Goal: Information Seeking & Learning: Find specific page/section

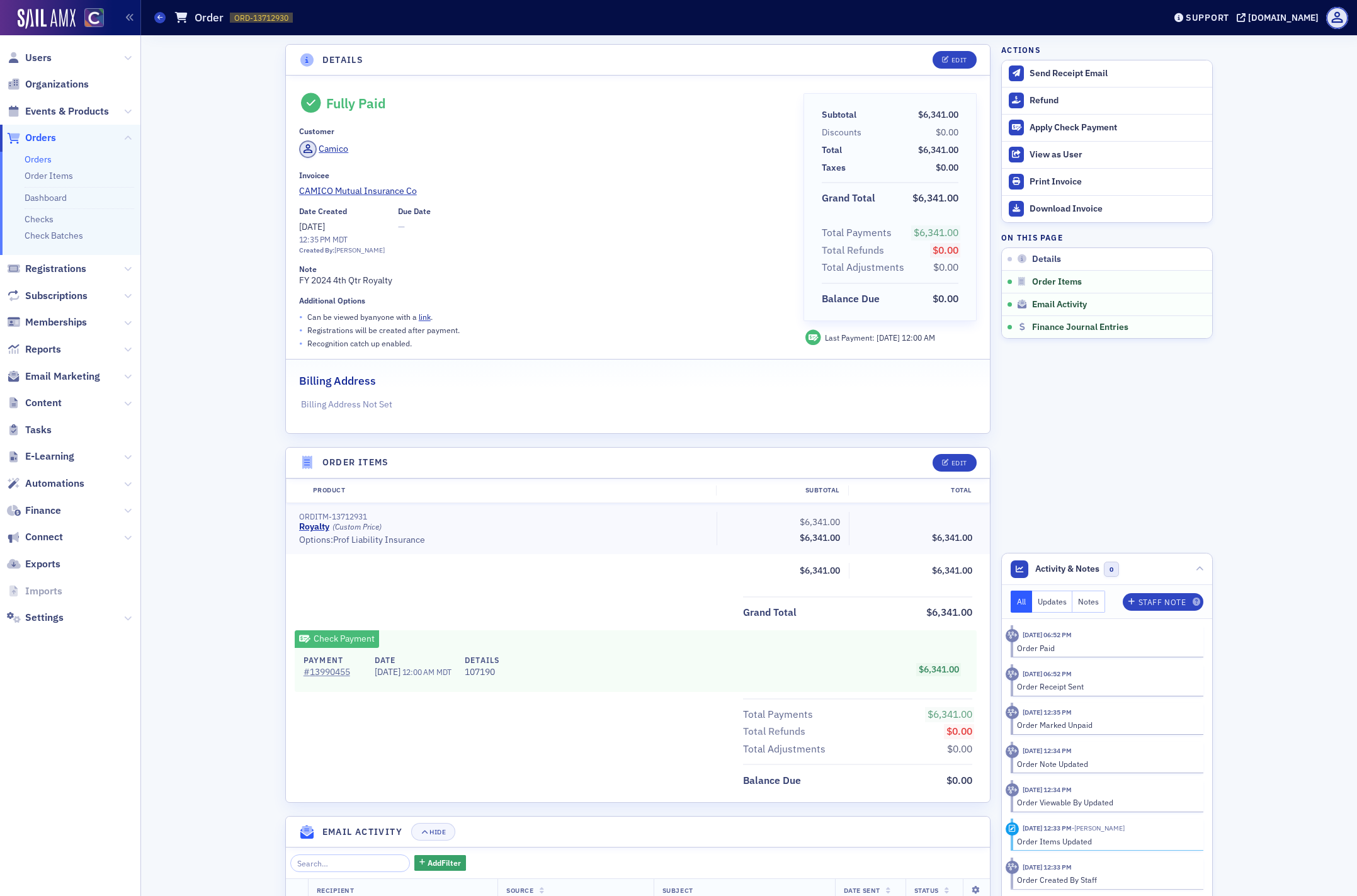
scroll to position [566, 0]
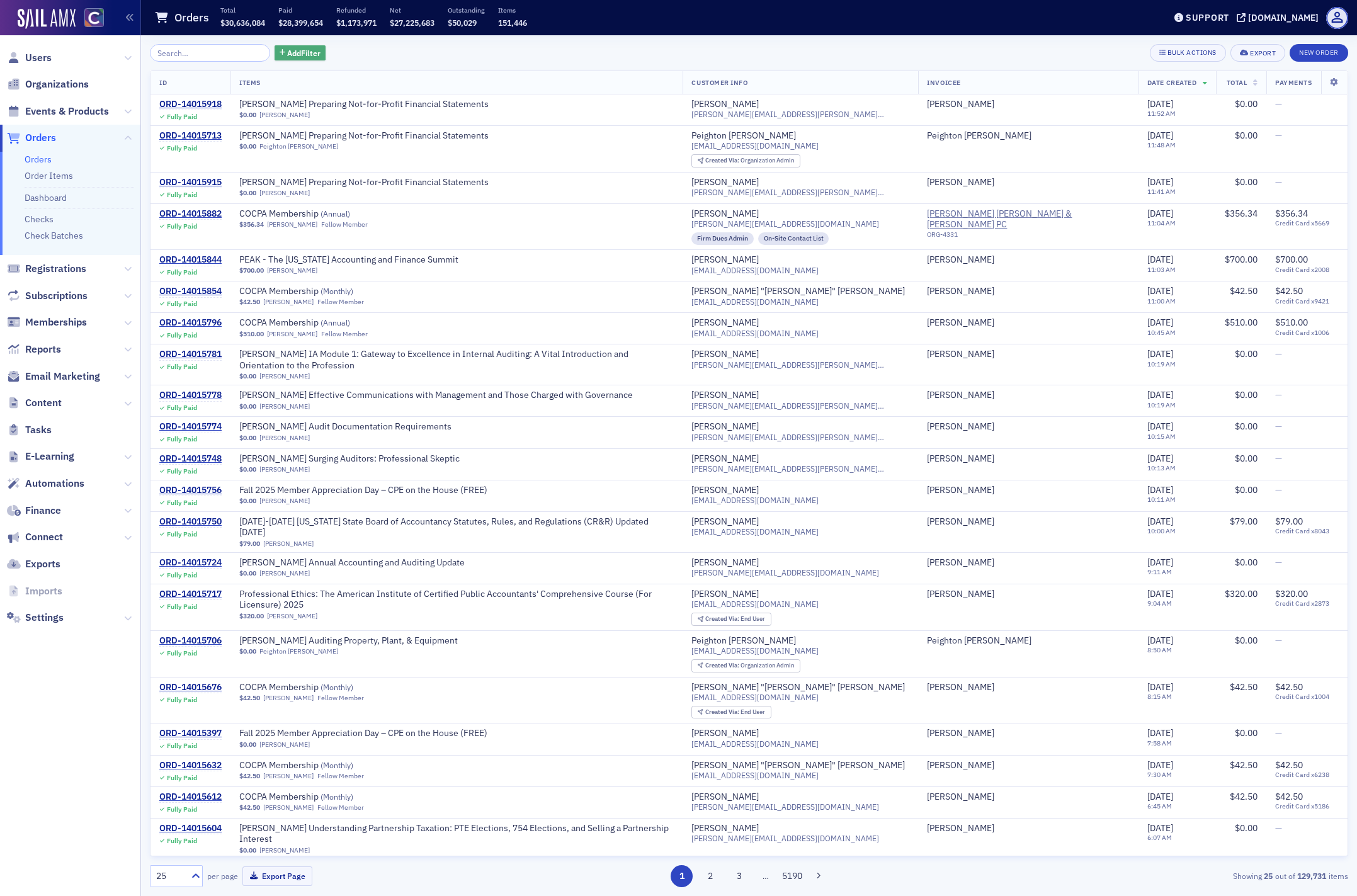
click at [288, 57] on span "Add Filter" at bounding box center [304, 53] width 34 height 11
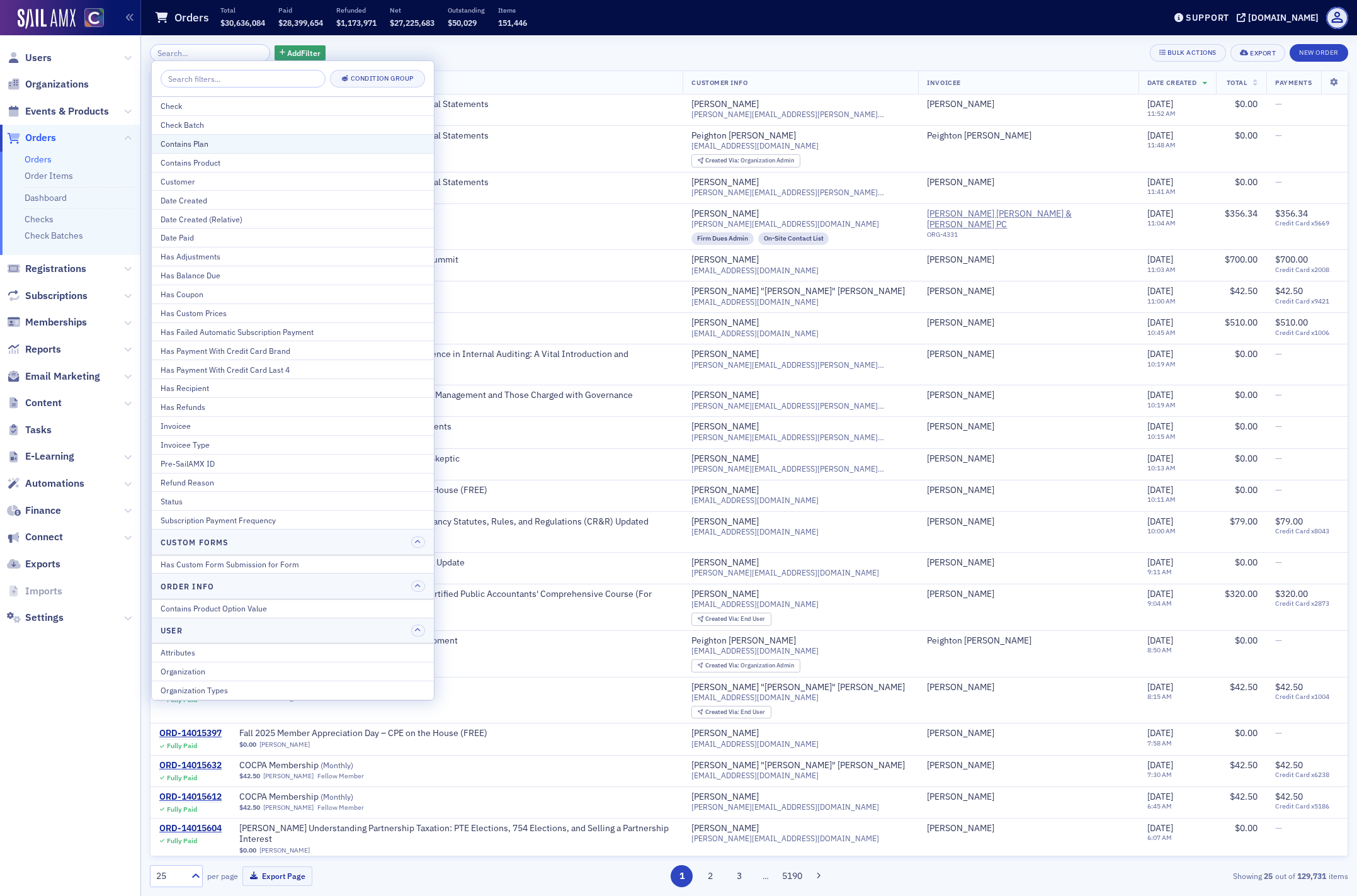
click at [214, 145] on div "Contains Plan" at bounding box center [293, 143] width 264 height 11
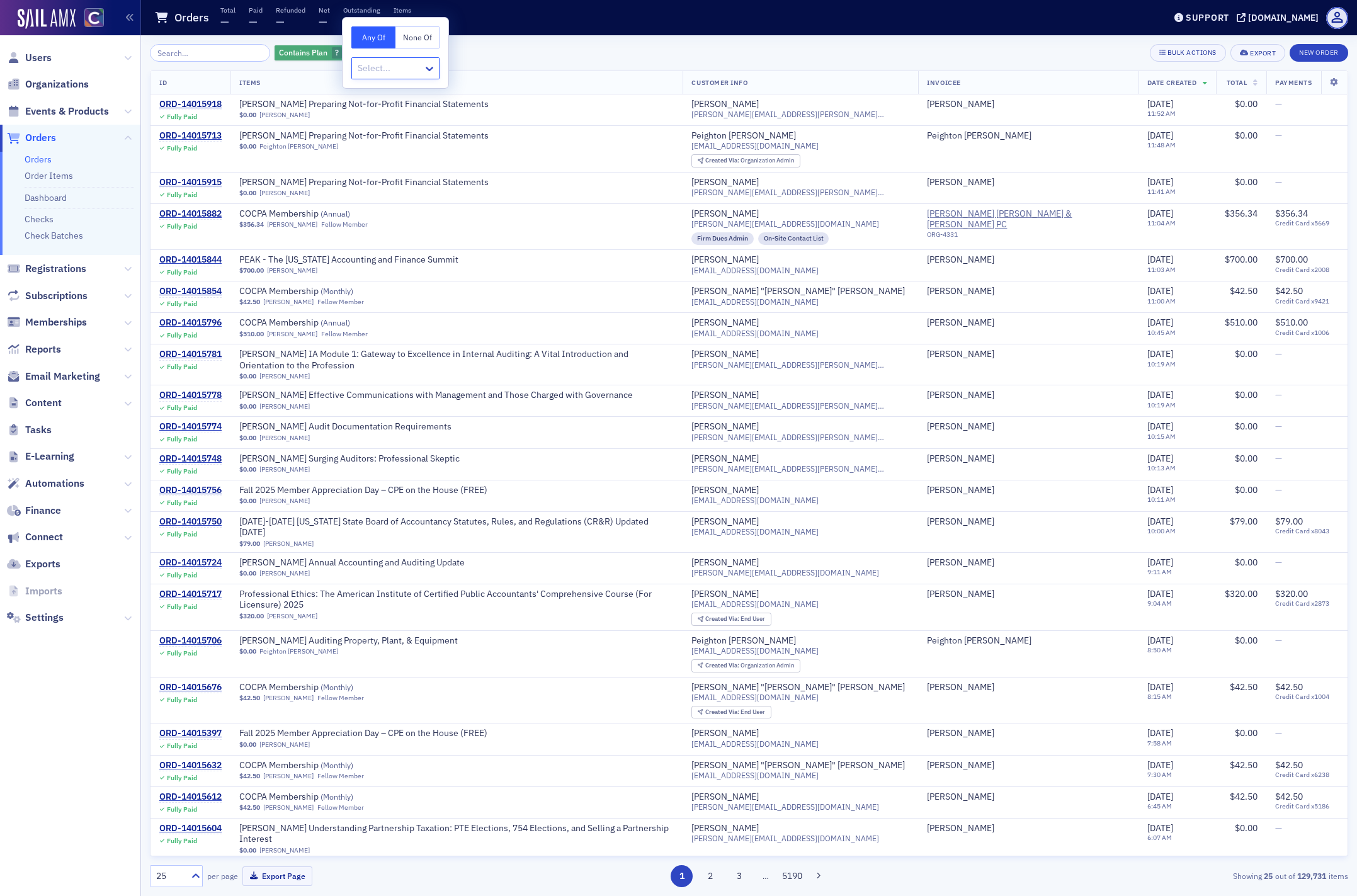
click at [347, 50] on icon "button" at bounding box center [349, 52] width 5 height 7
click at [295, 56] on span "Add Filter" at bounding box center [304, 53] width 34 height 11
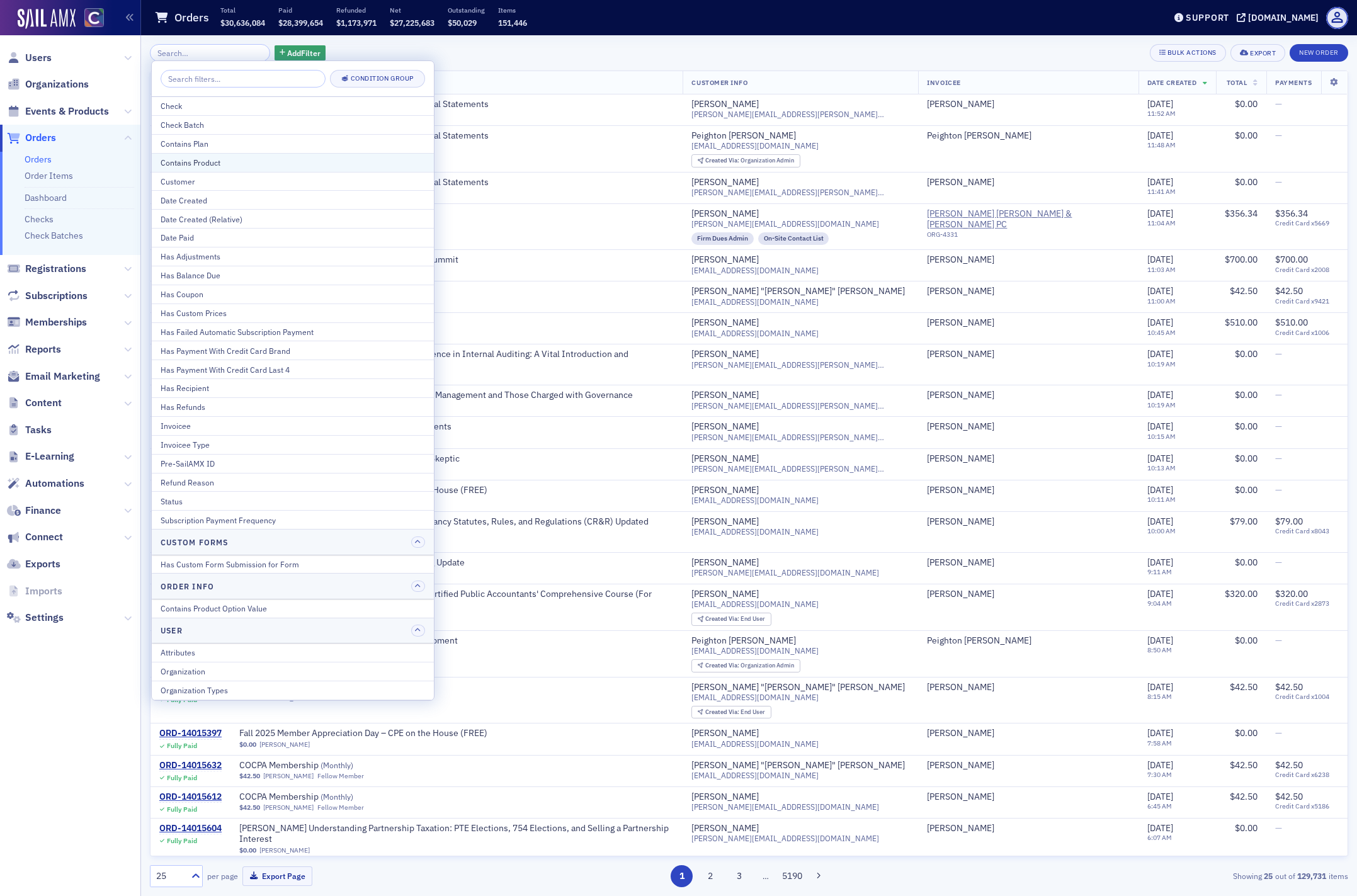
click at [233, 158] on div "Contains Product" at bounding box center [293, 162] width 264 height 11
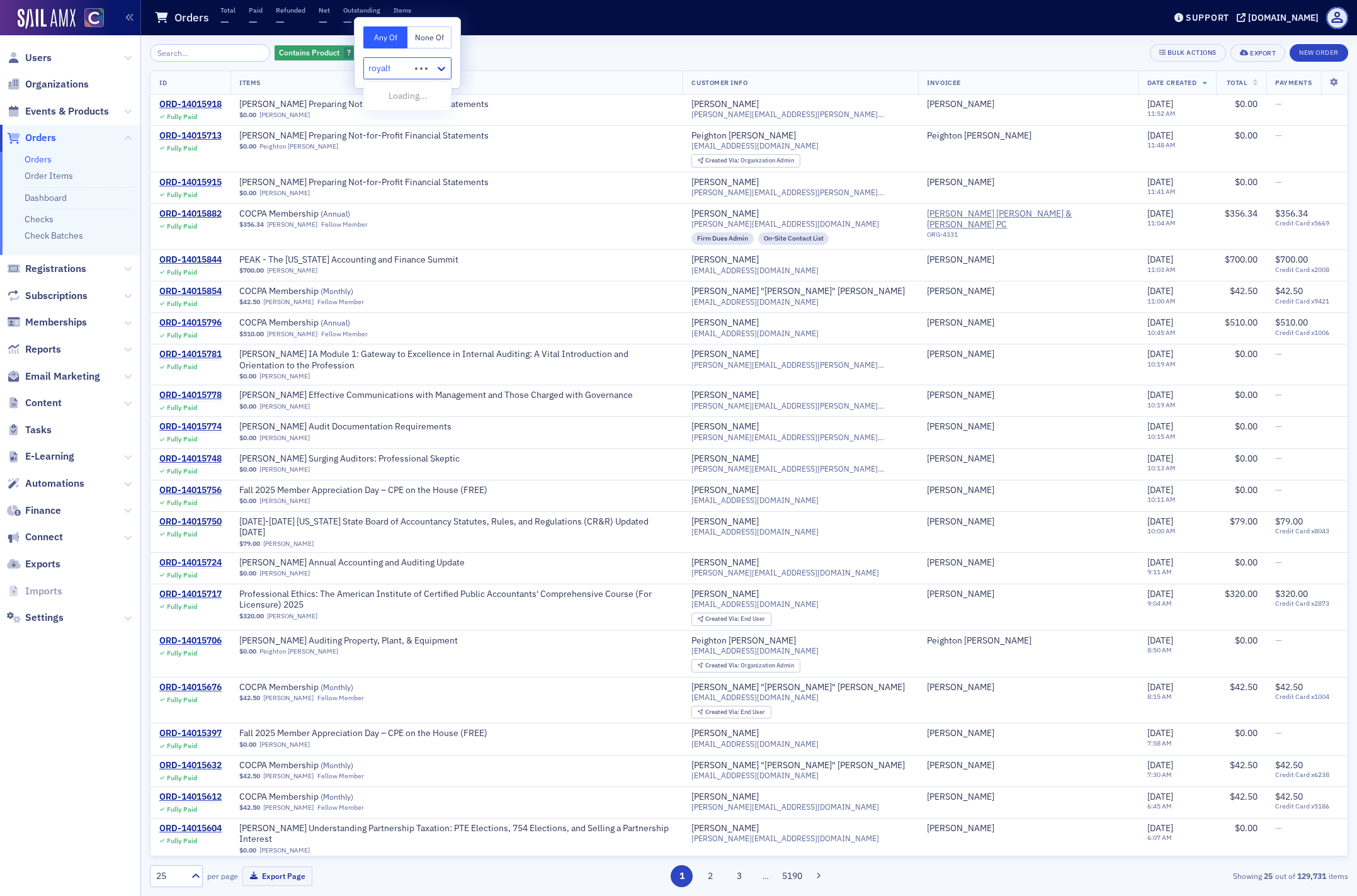
type input "royalty"
click at [411, 100] on span "Royalty [Product]" at bounding box center [405, 96] width 67 height 13
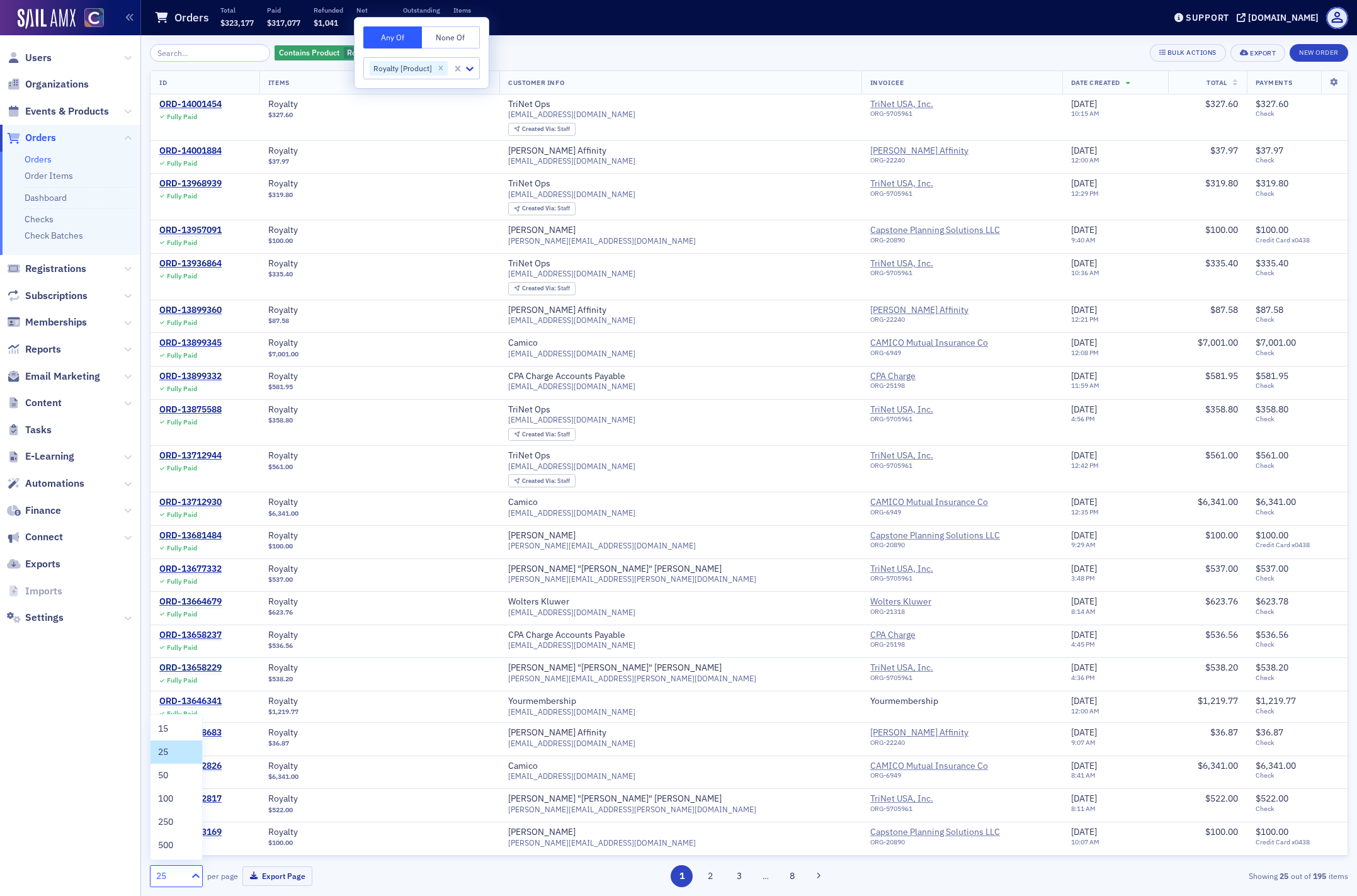
click at [197, 876] on icon at bounding box center [195, 875] width 7 height 5
click at [171, 797] on span "100" at bounding box center [166, 798] width 15 height 13
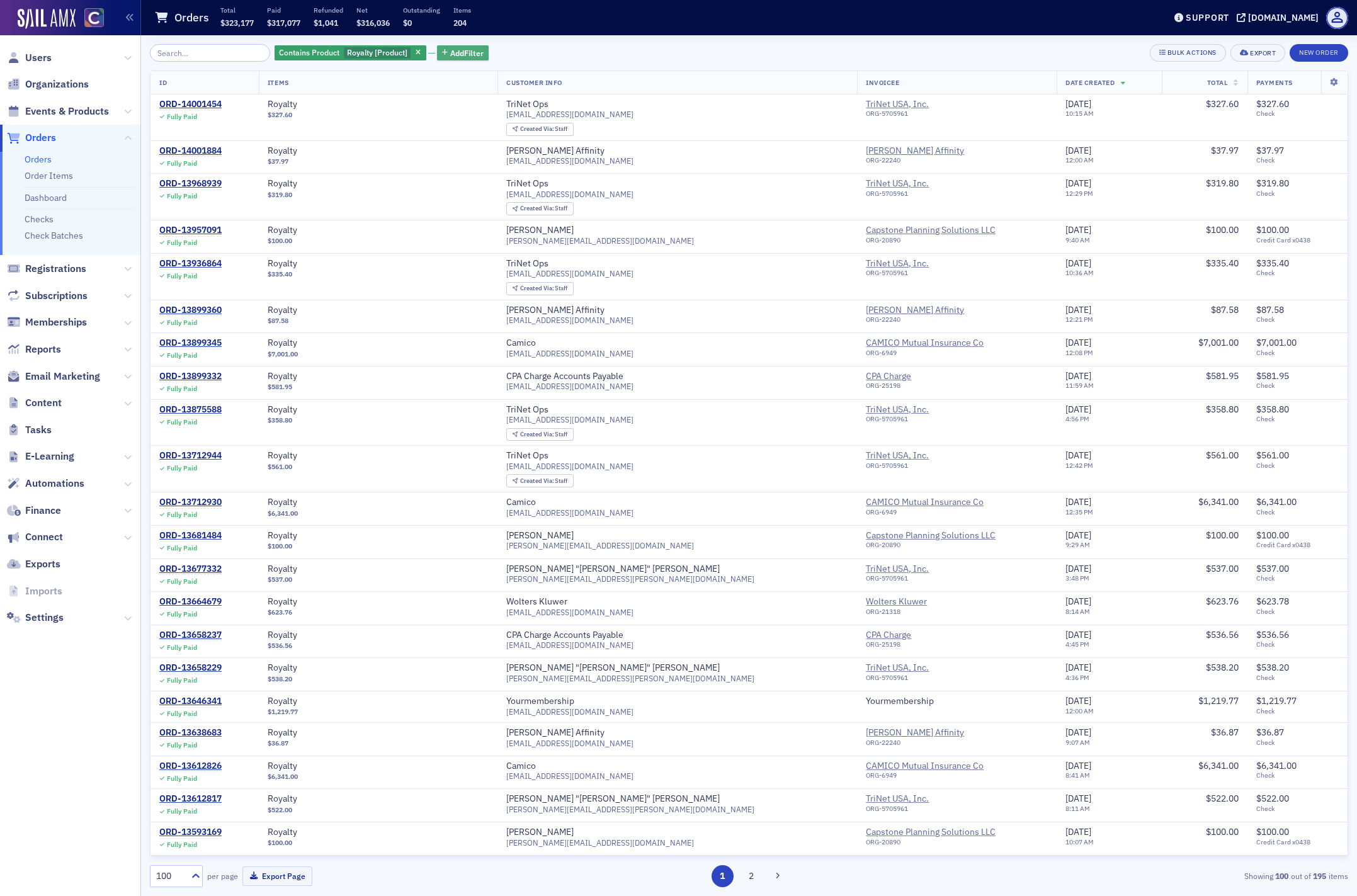
click at [450, 51] on span "Add Filter" at bounding box center [467, 53] width 34 height 11
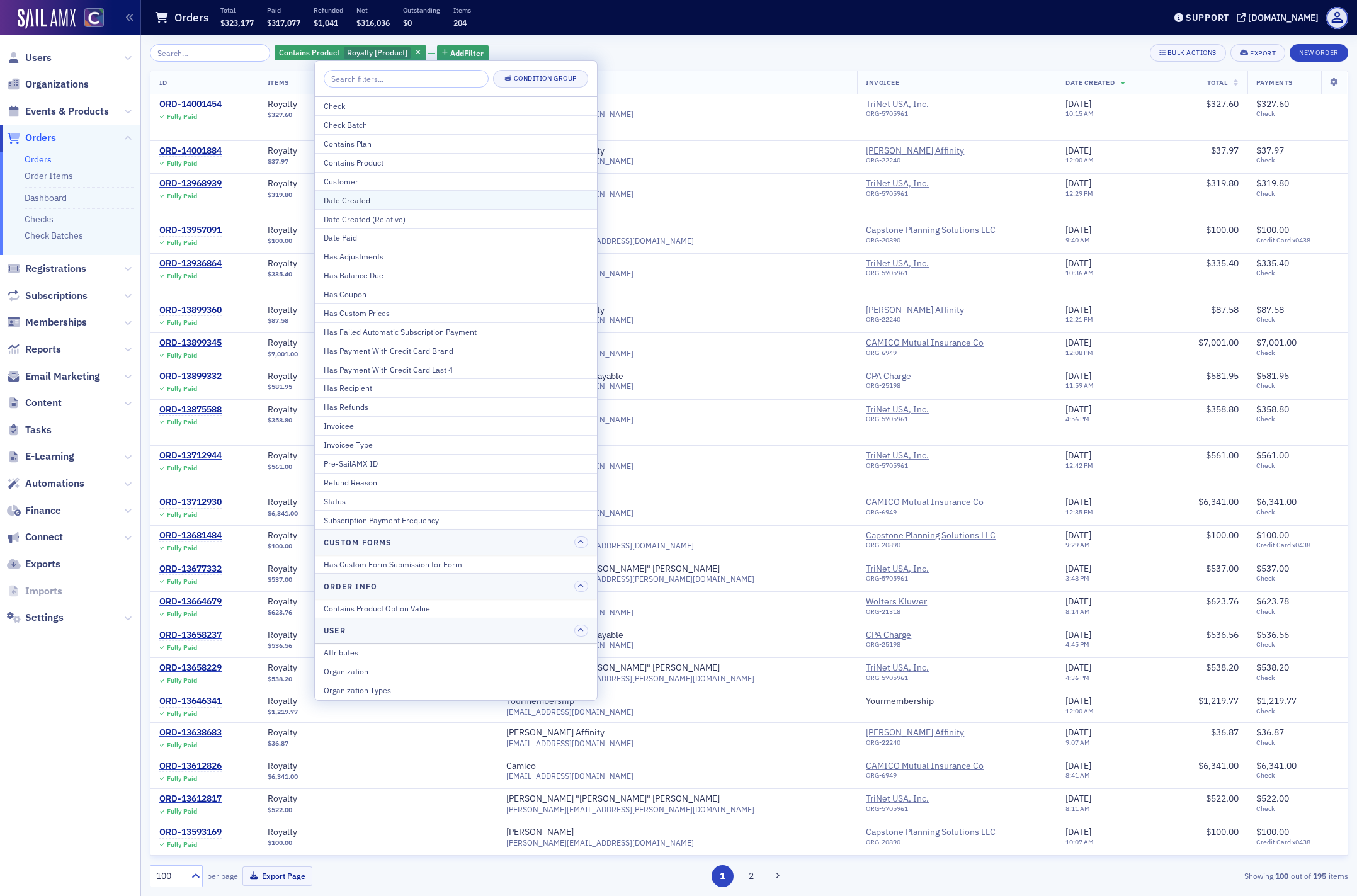
click at [357, 197] on div "Date Created" at bounding box center [456, 200] width 264 height 11
select select "8"
select select "2025"
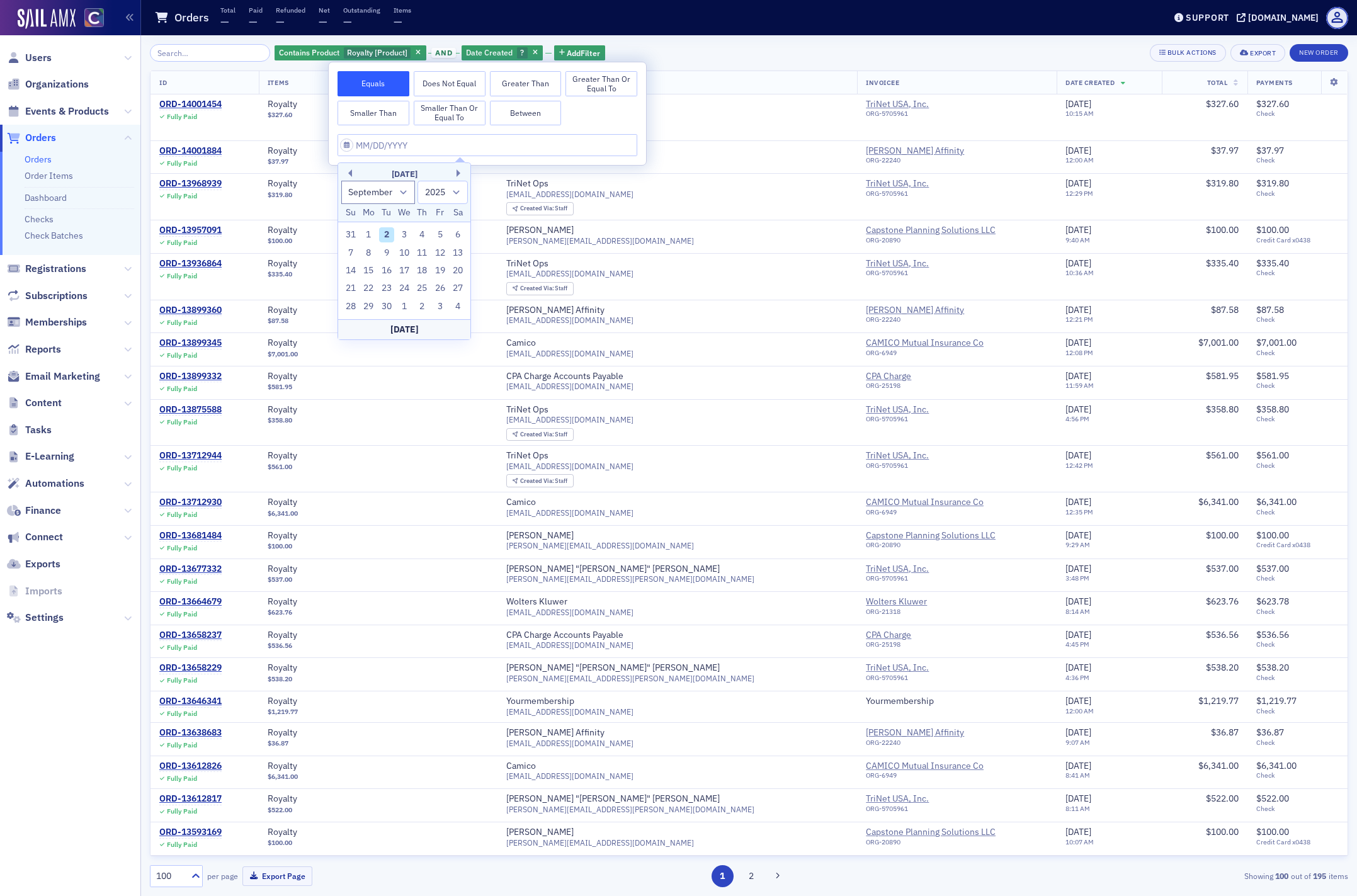
click at [611, 79] on button "Greater Than or Equal To" at bounding box center [601, 83] width 72 height 25
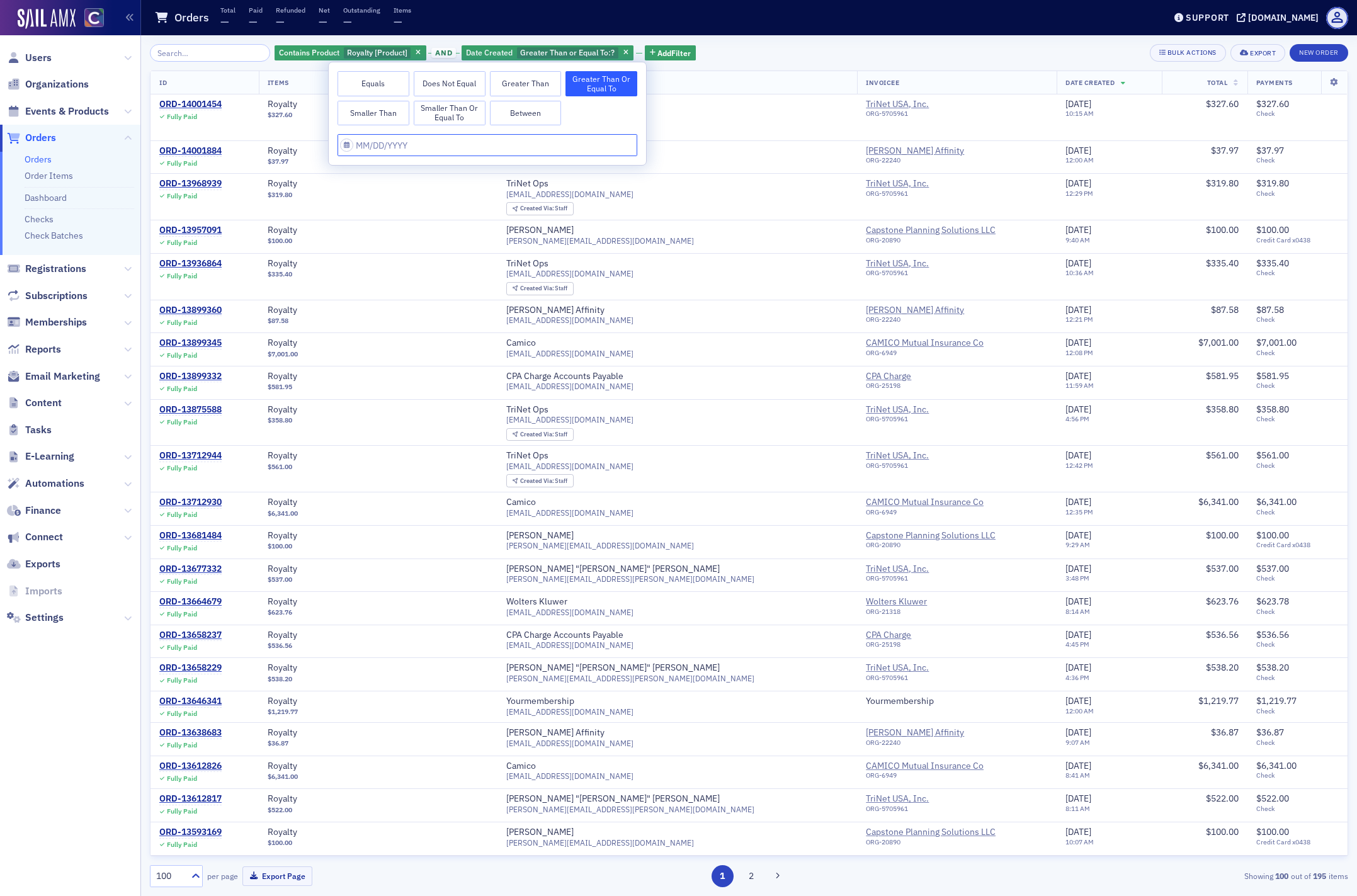
select select "8"
select select "2025"
click at [410, 146] on input "text" at bounding box center [488, 145] width 300 height 22
click at [346, 172] on button "Previous Month" at bounding box center [348, 173] width 7 height 7
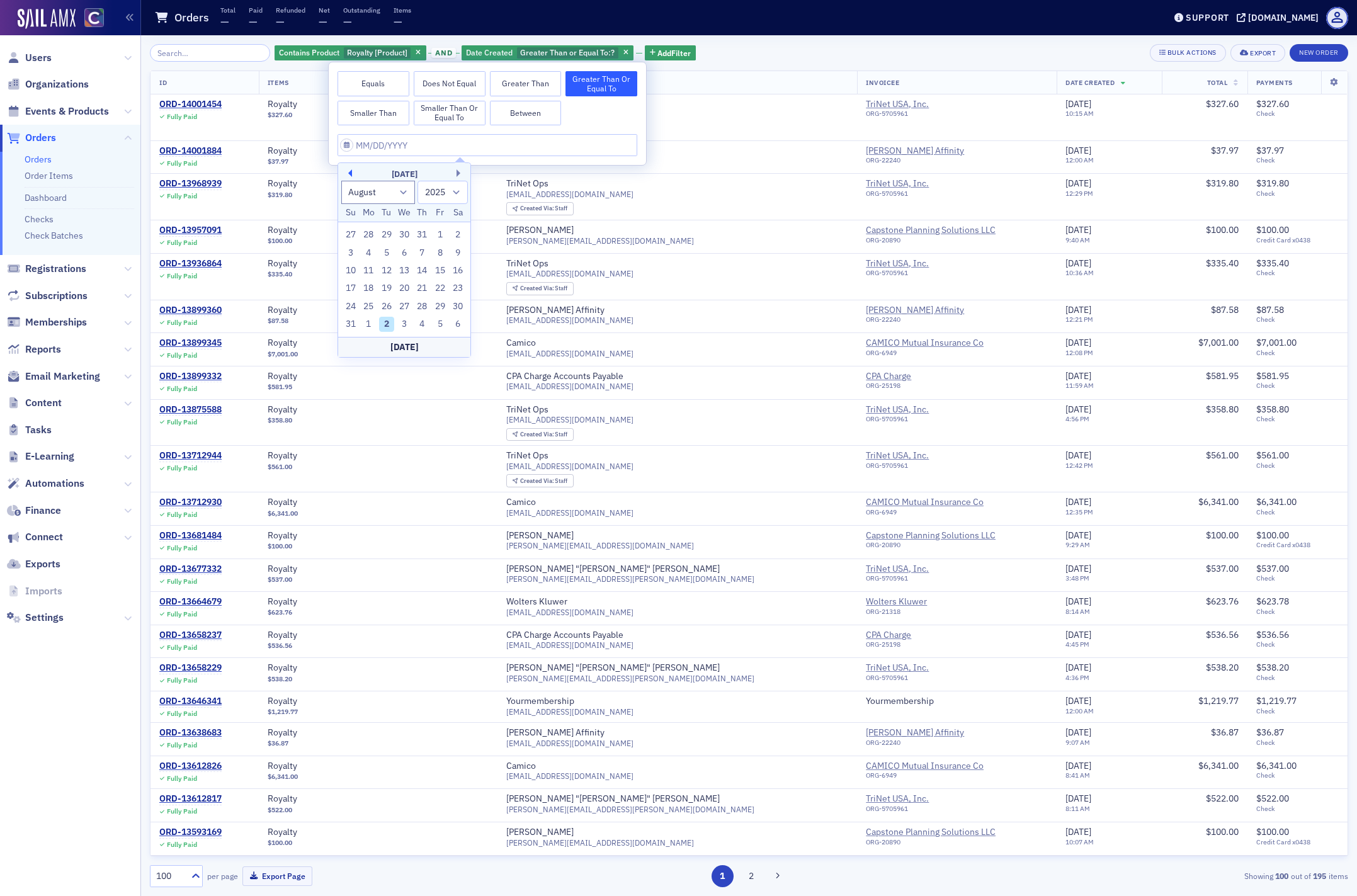
click at [346, 172] on button "Previous Month" at bounding box center [348, 173] width 7 height 7
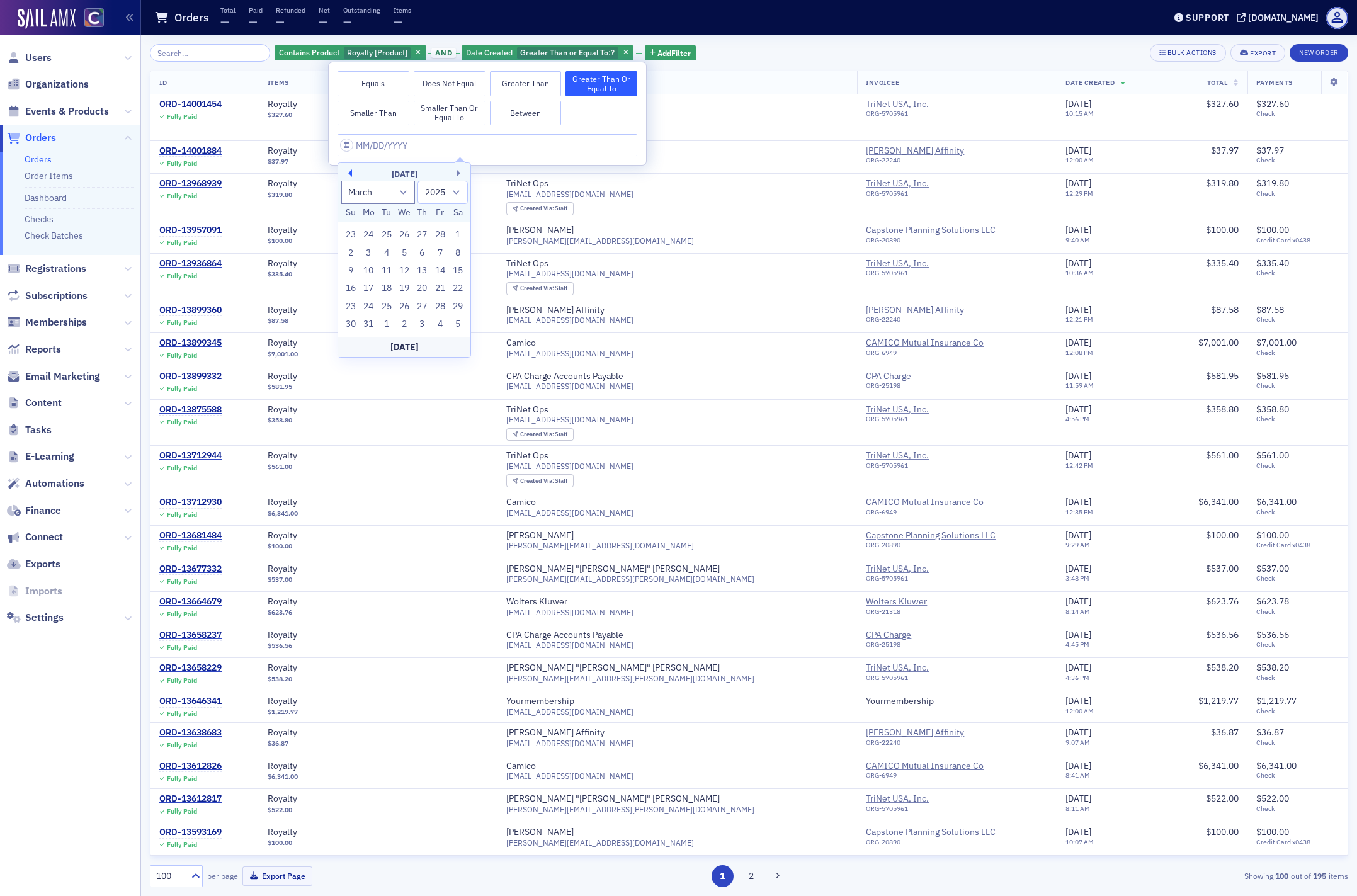
click at [346, 172] on button "Previous Month" at bounding box center [348, 173] width 7 height 7
select select "11"
select select "2024"
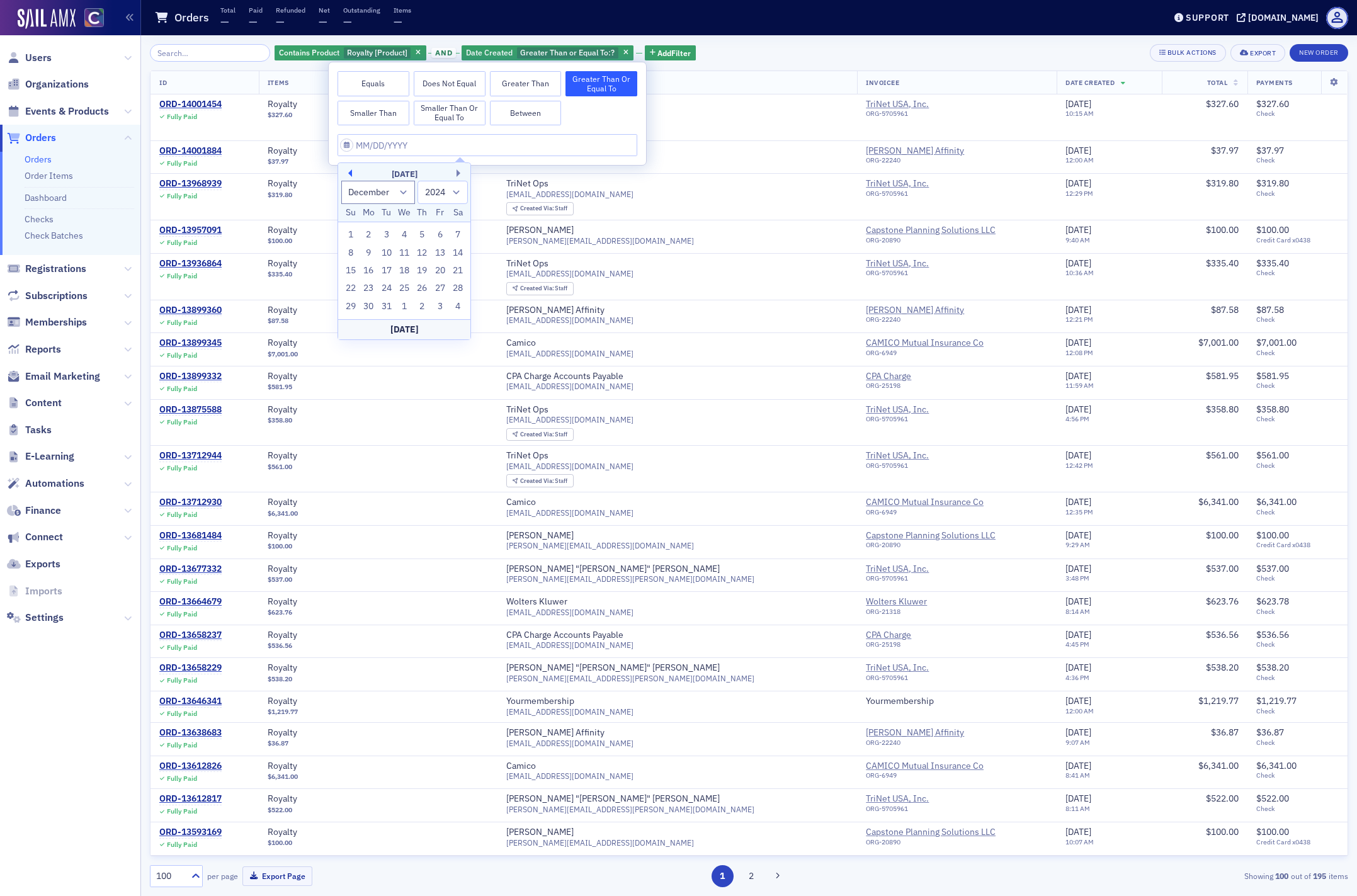
click at [346, 172] on button "Previous Month" at bounding box center [348, 173] width 7 height 7
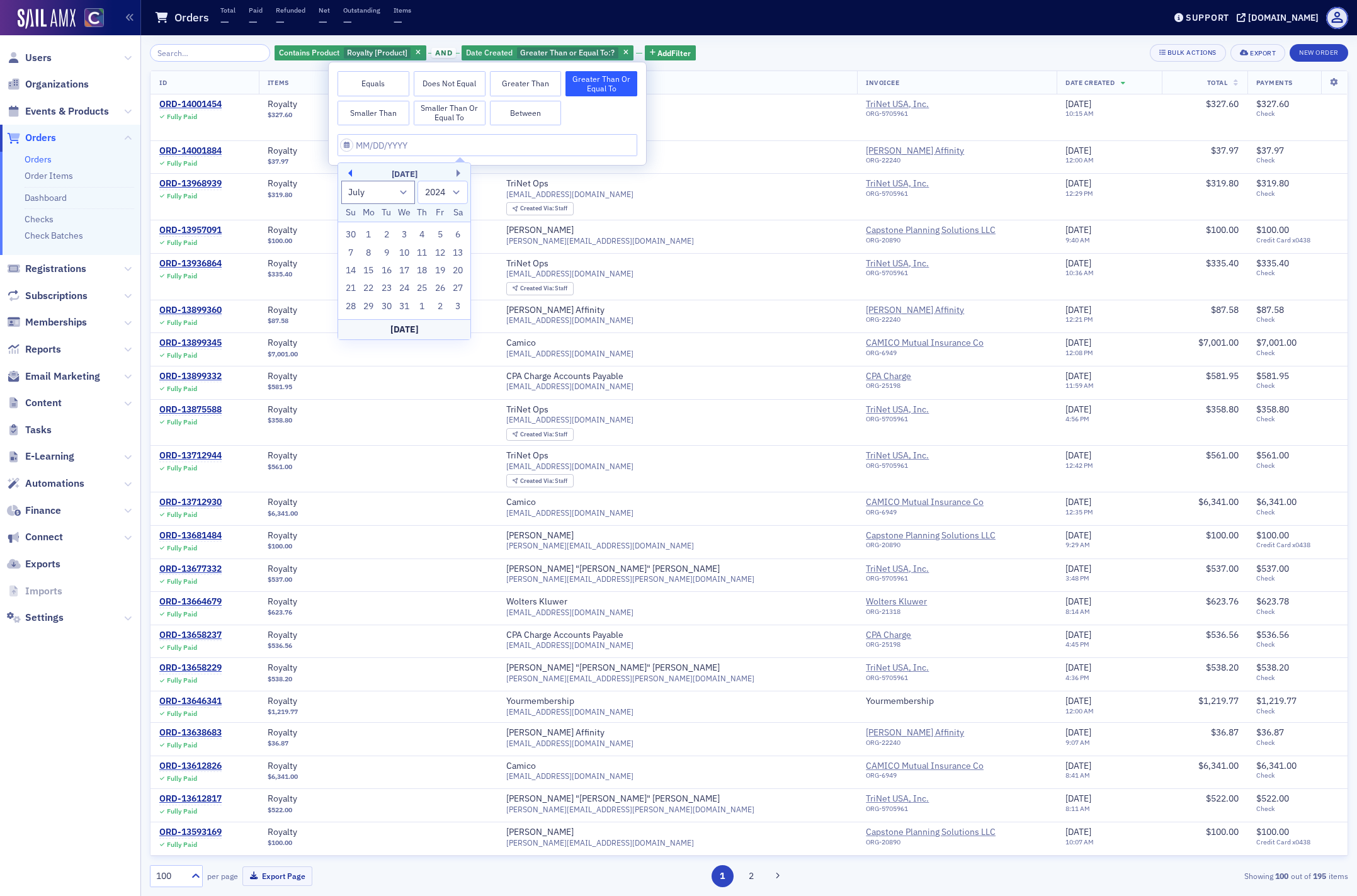
click at [345, 172] on button "Previous Month" at bounding box center [348, 173] width 7 height 7
drag, startPoint x: 350, startPoint y: 175, endPoint x: 350, endPoint y: 188, distance: 13.0
click at [349, 176] on button "Previous Month" at bounding box center [348, 173] width 7 height 7
select select "4"
click at [406, 232] on div "1" at bounding box center [404, 234] width 15 height 15
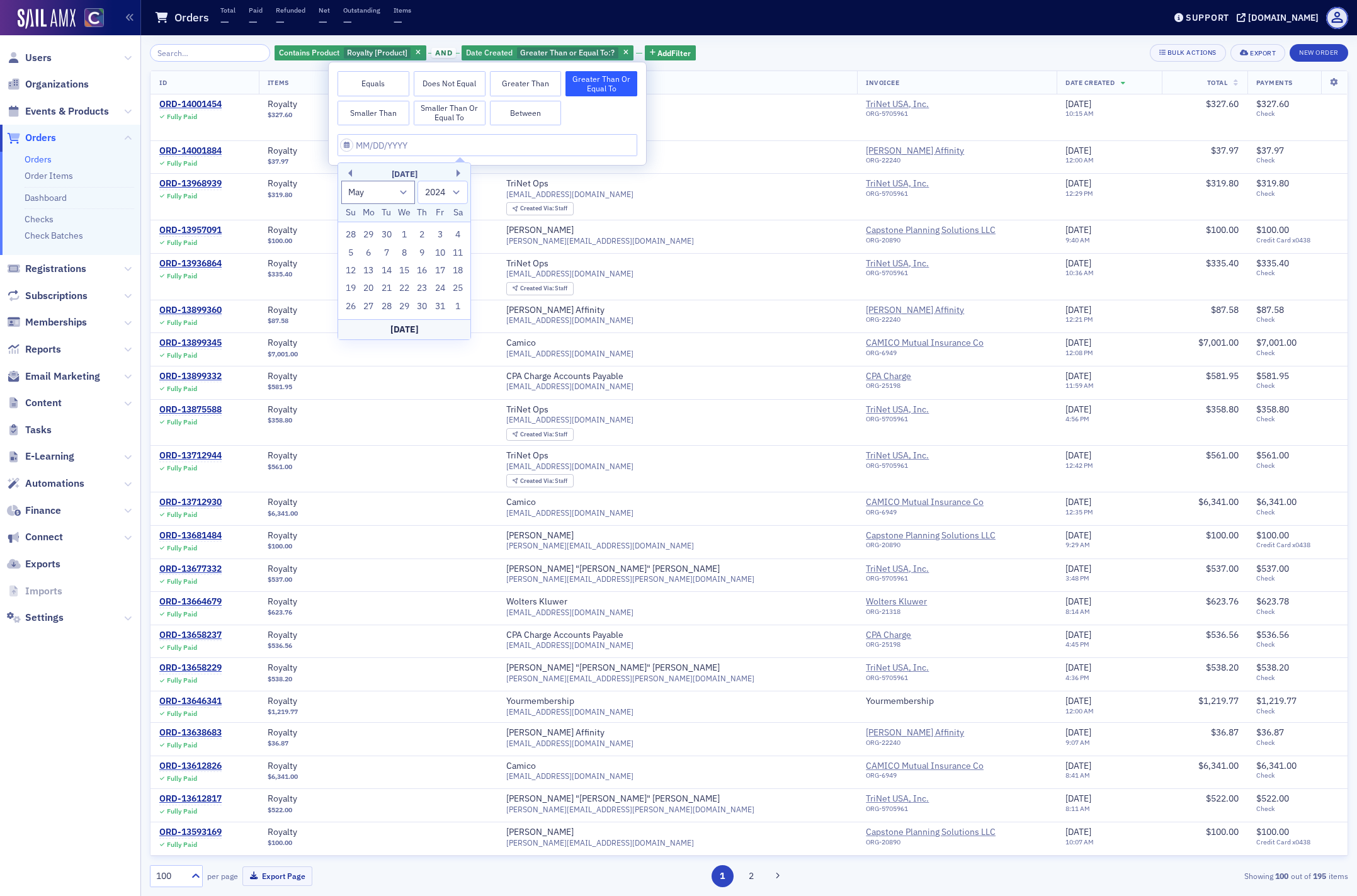
type input "[DATE]"
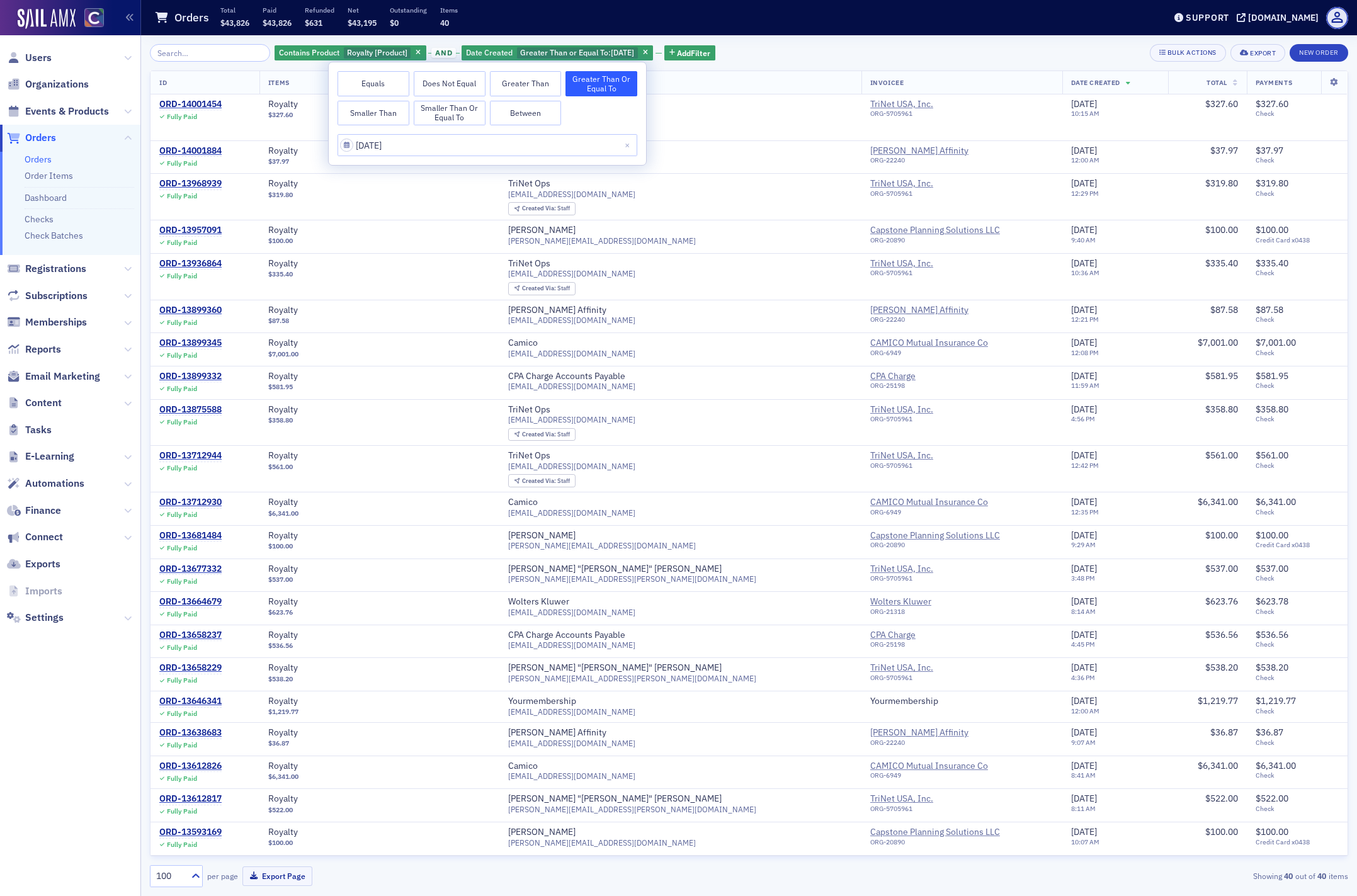
click at [823, 46] on div "Contains Product Royalty [Product] and Date Created Greater Than or Equal To : …" at bounding box center [748, 52] width 1198 height 18
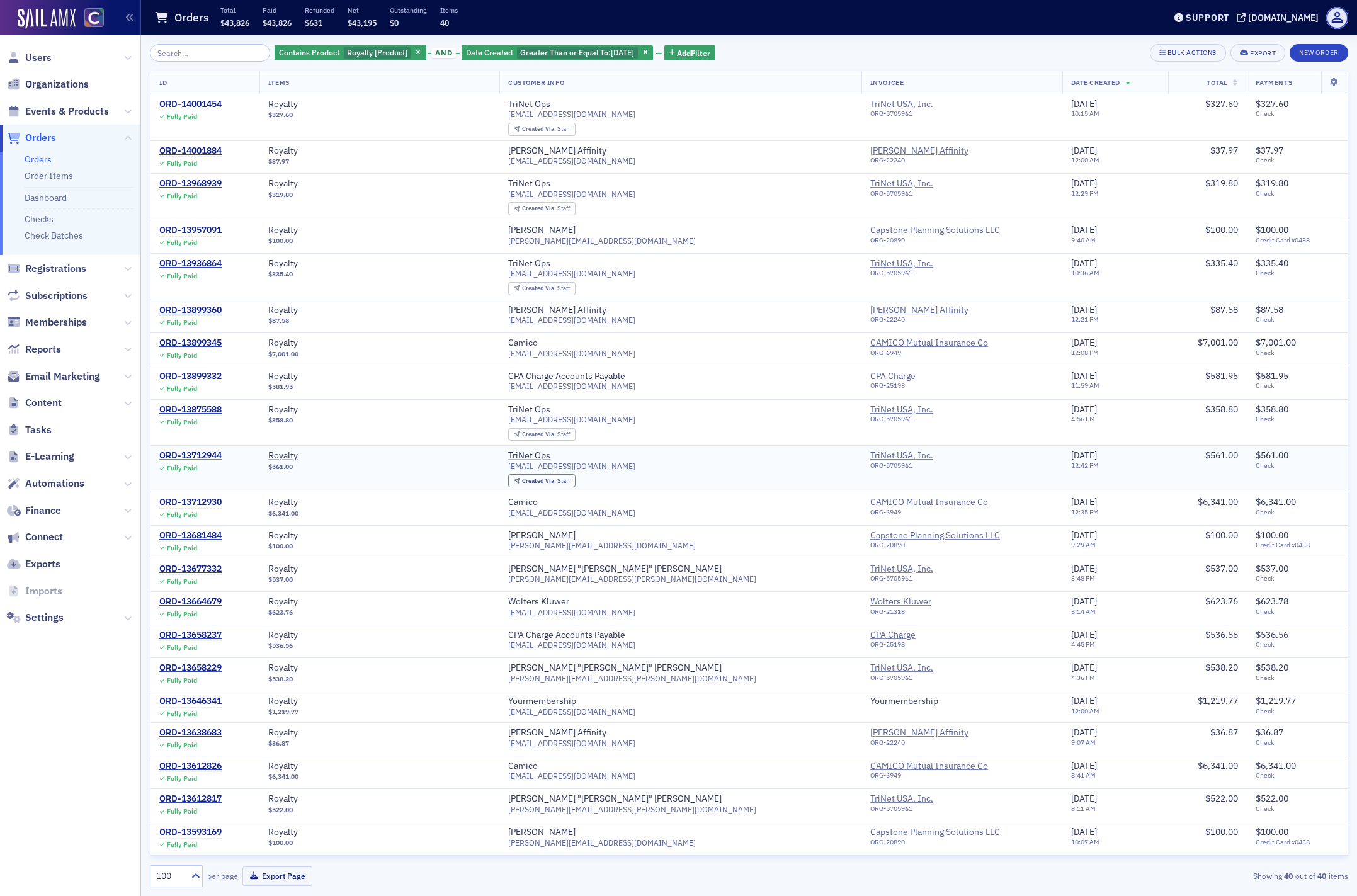
click at [182, 453] on div "ORD-13712944" at bounding box center [190, 456] width 62 height 11
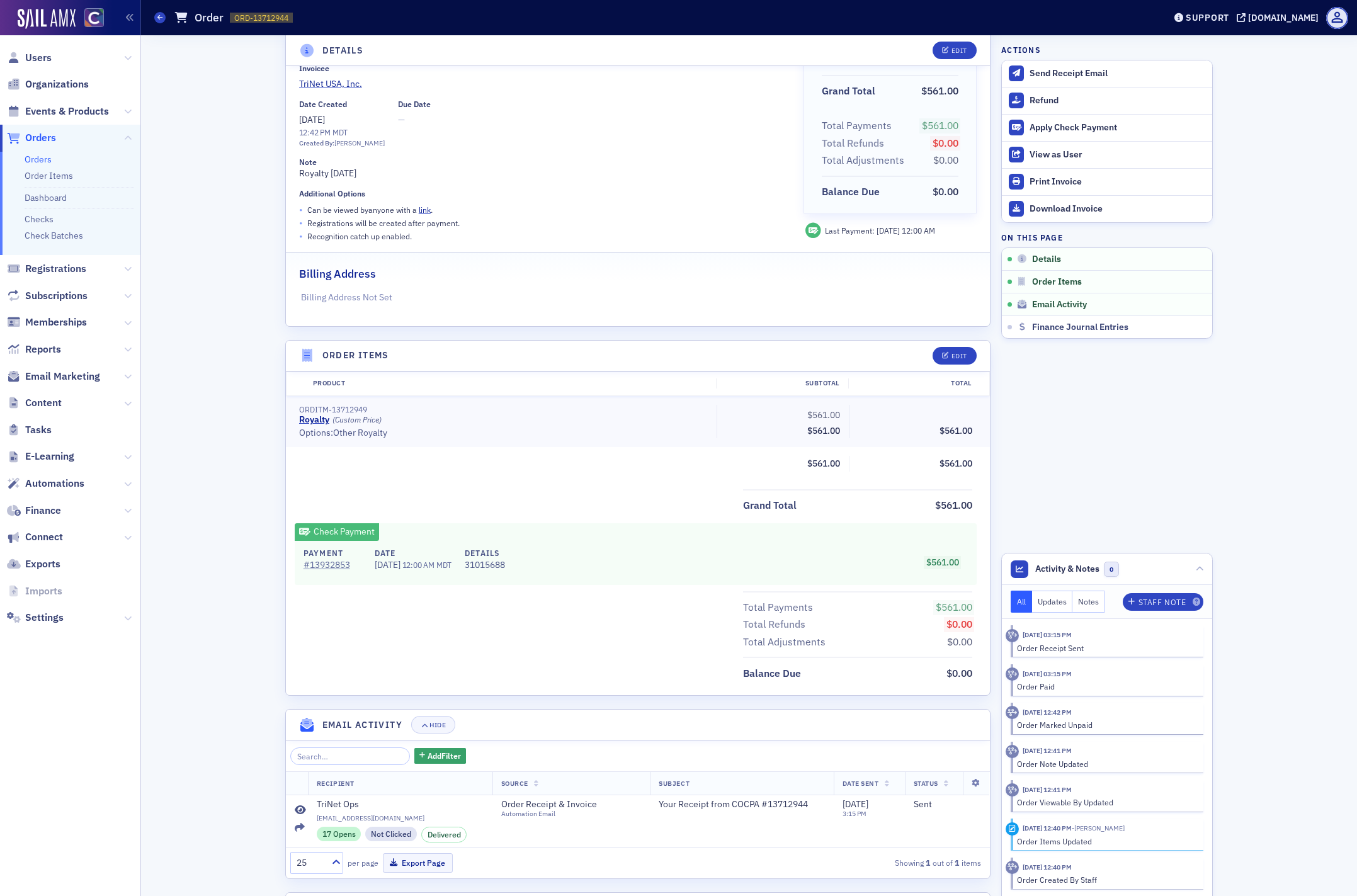
scroll to position [157, 0]
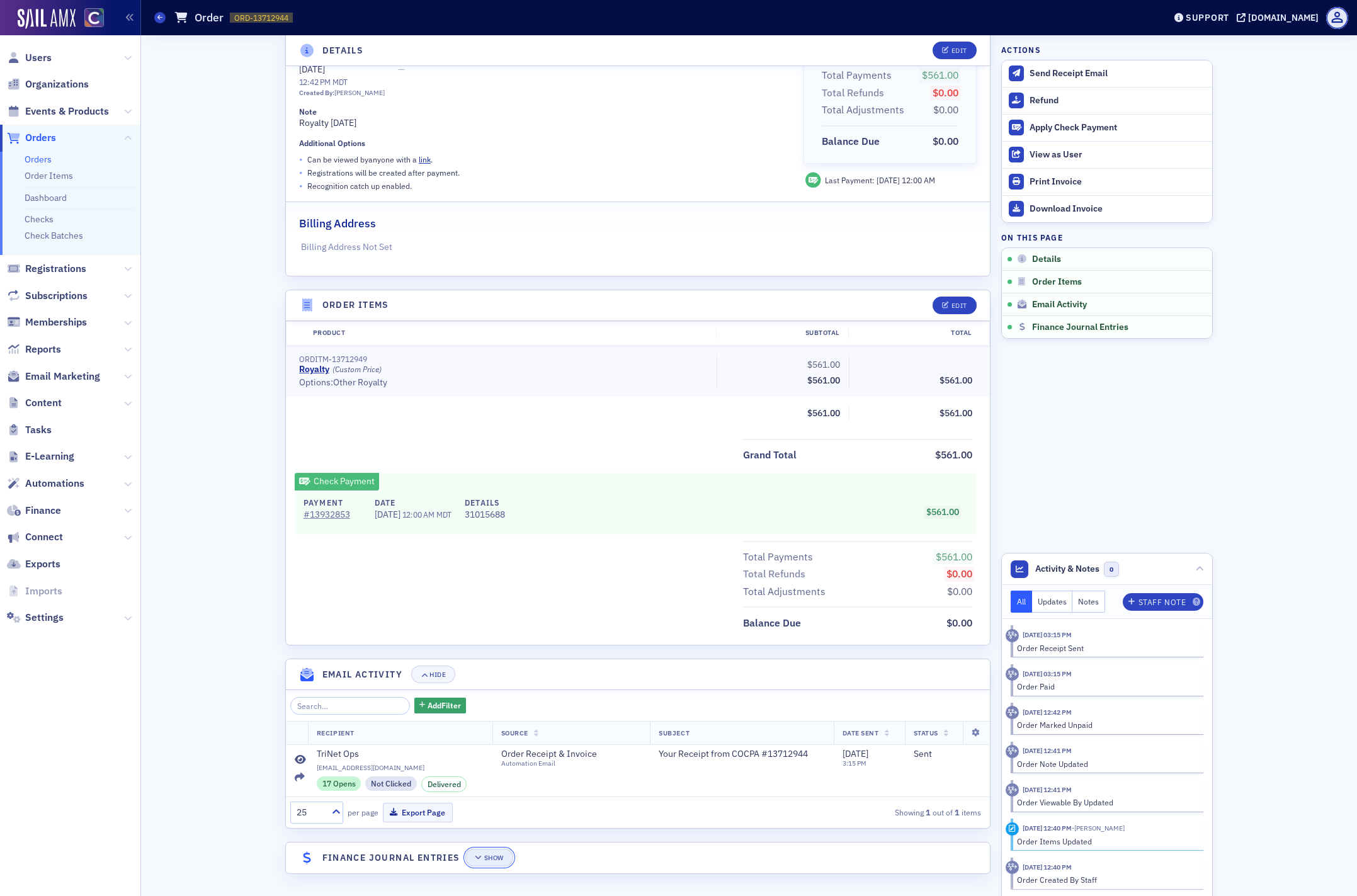
click at [489, 856] on div "Show" at bounding box center [493, 857] width 20 height 7
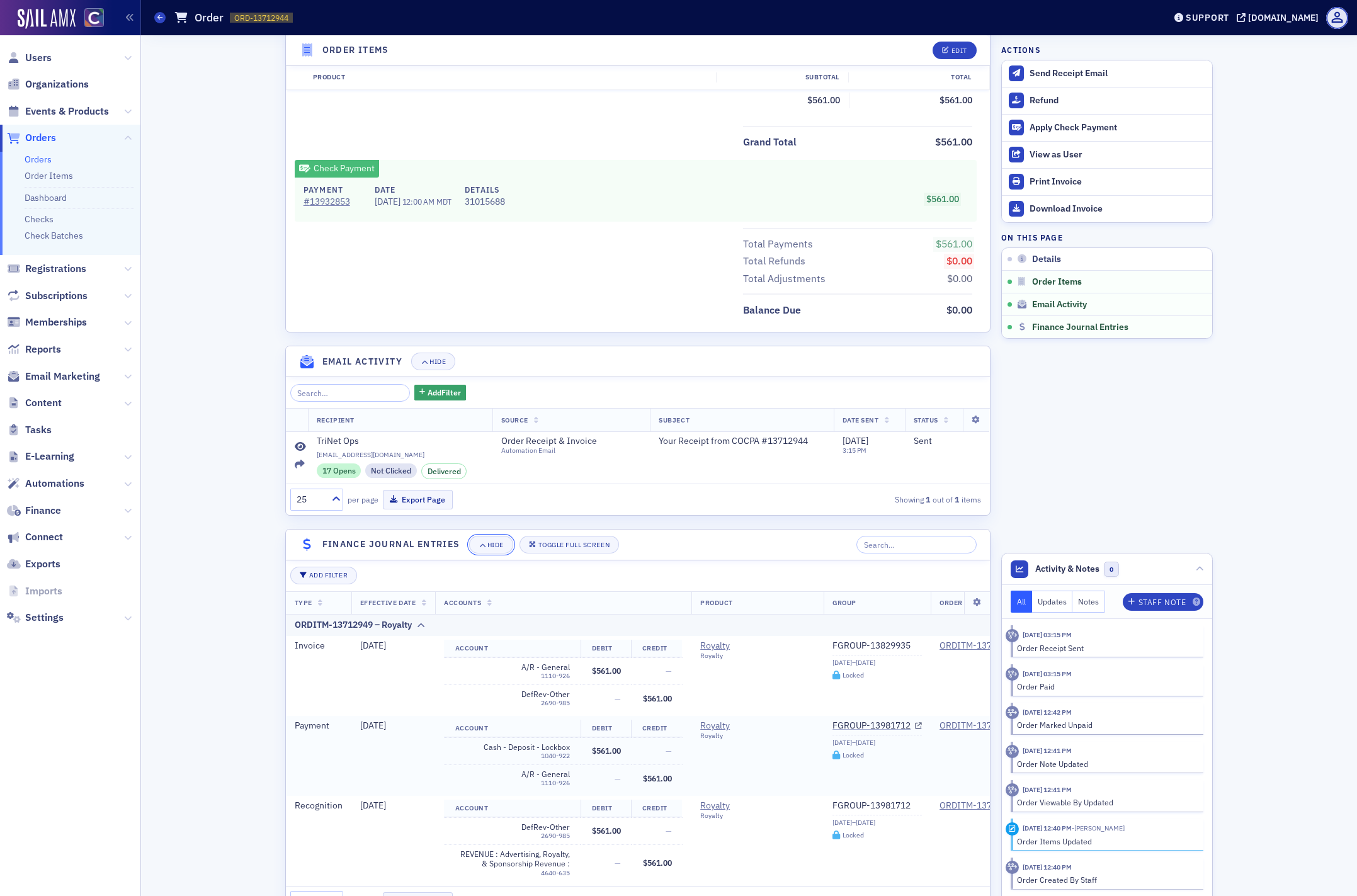
scroll to position [515, 0]
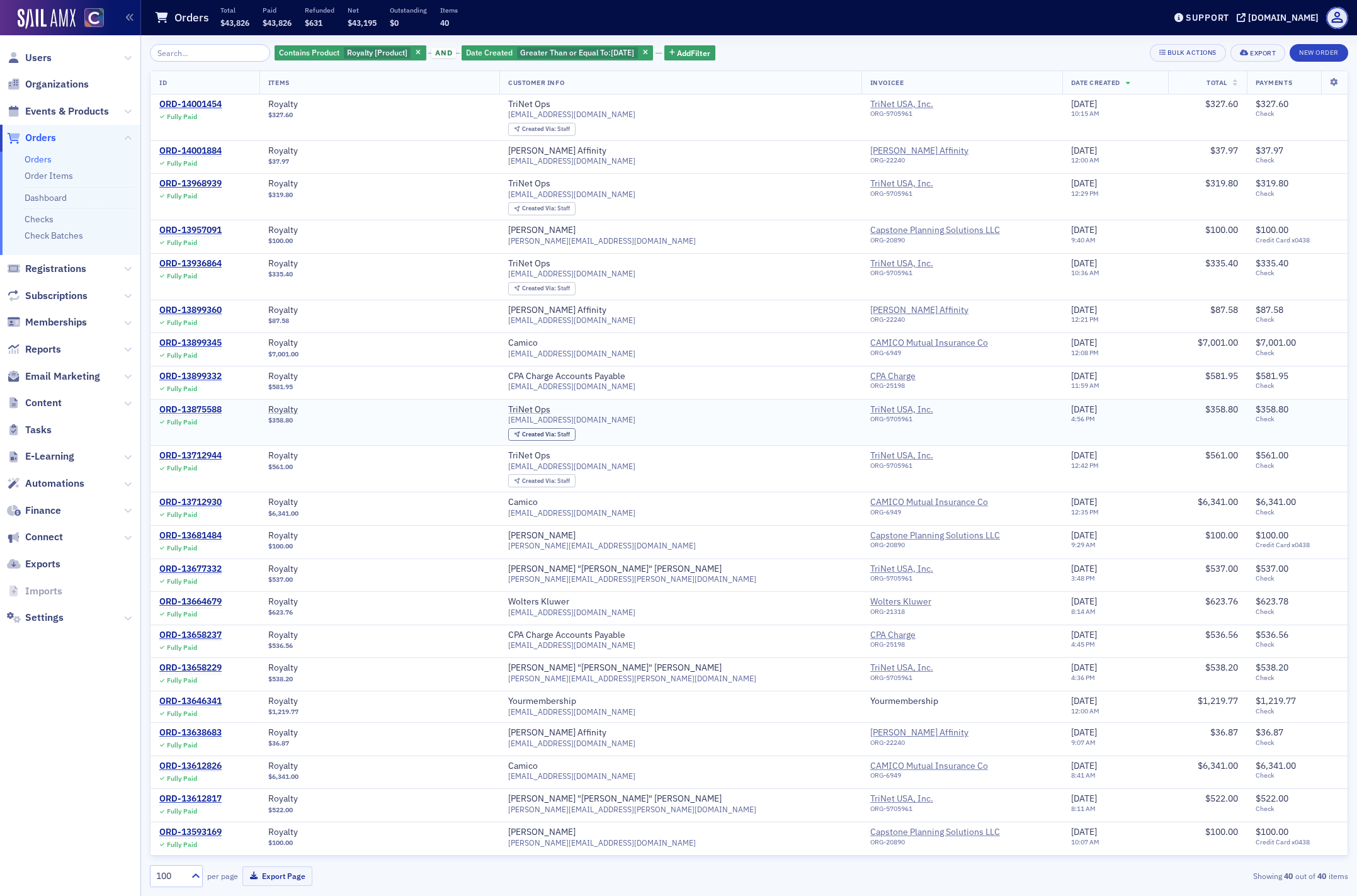
click at [188, 409] on div "ORD-13875588" at bounding box center [190, 409] width 62 height 11
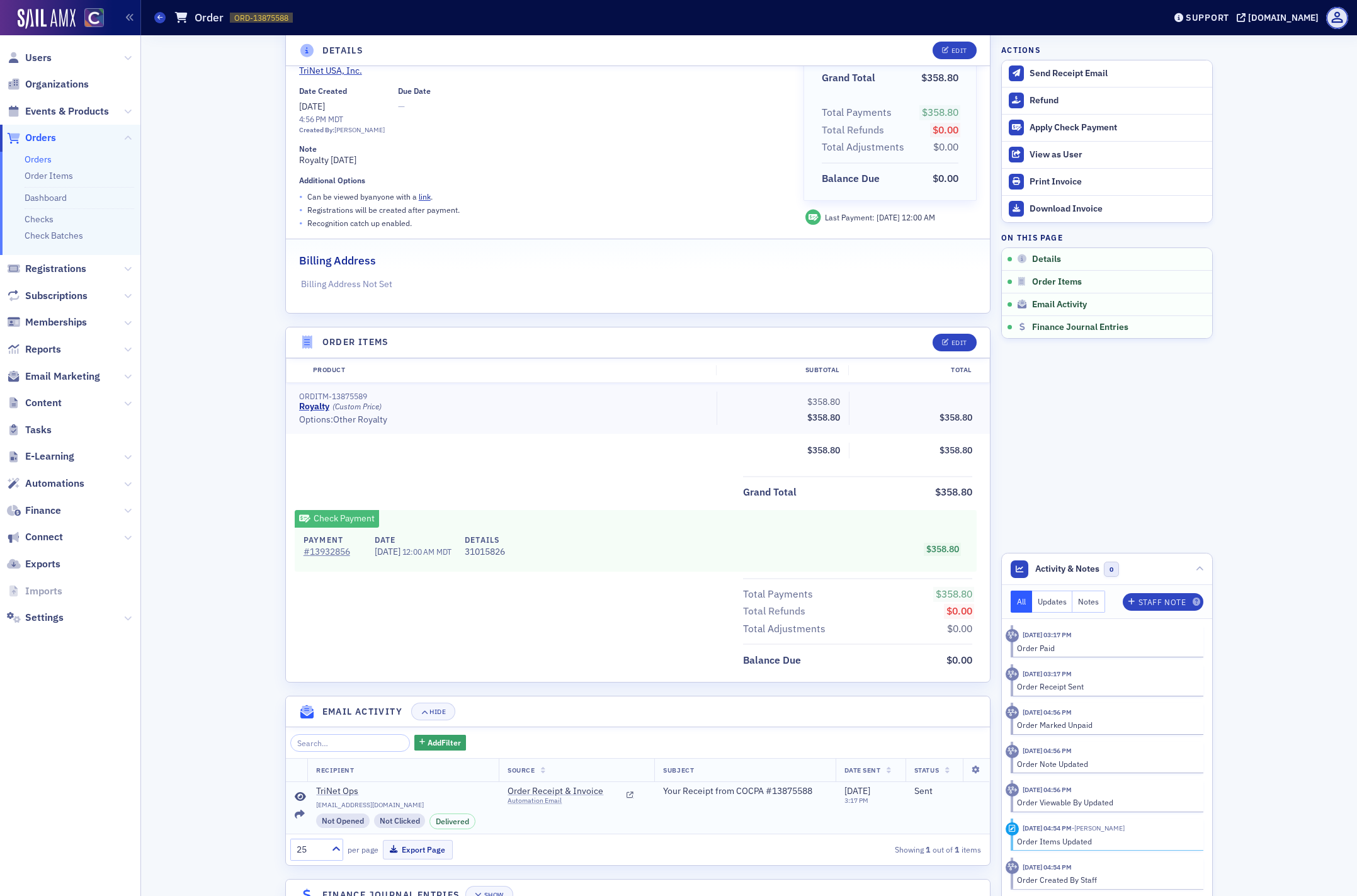
scroll to position [157, 0]
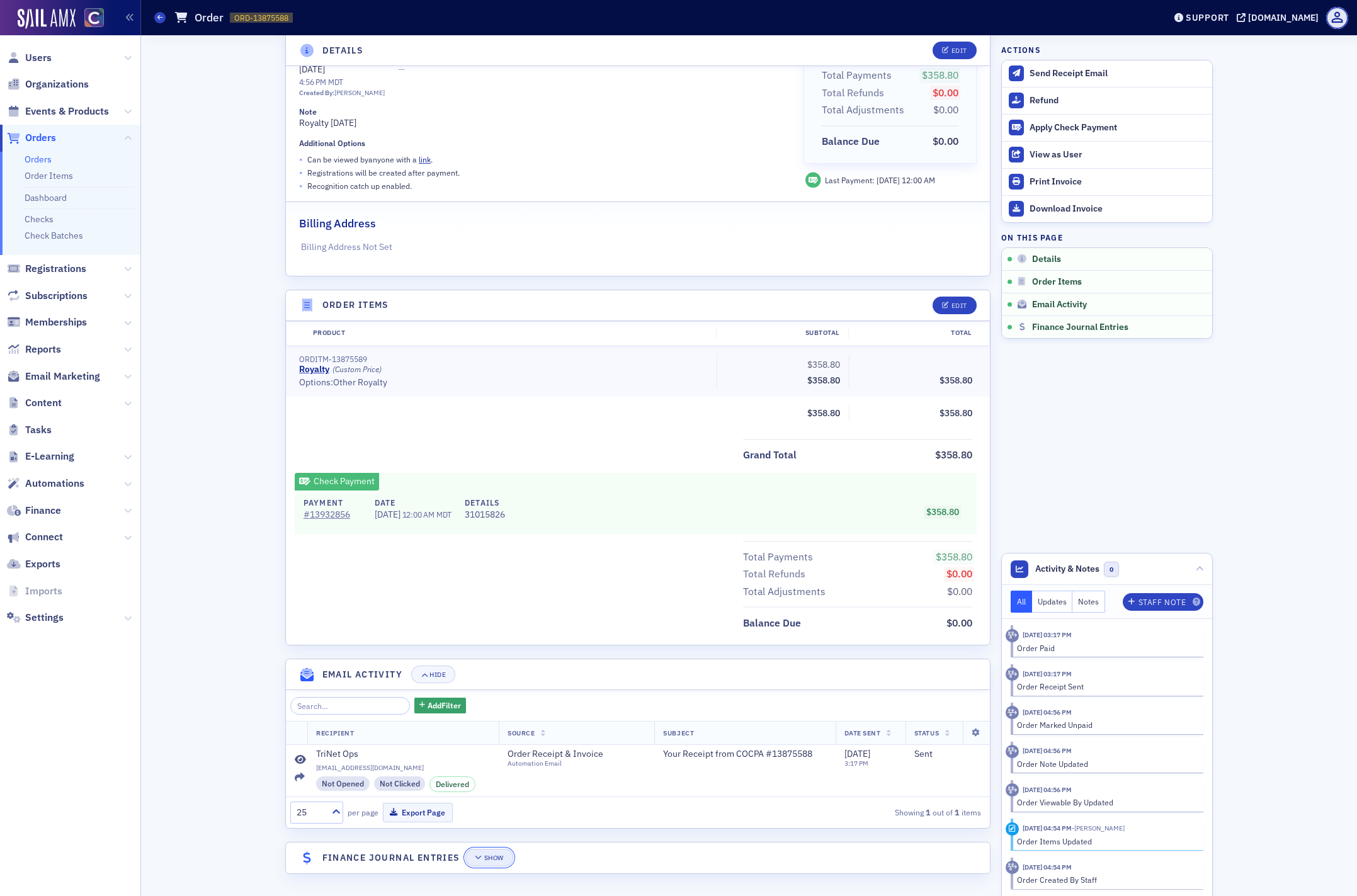
click at [492, 855] on div "Show" at bounding box center [493, 857] width 20 height 7
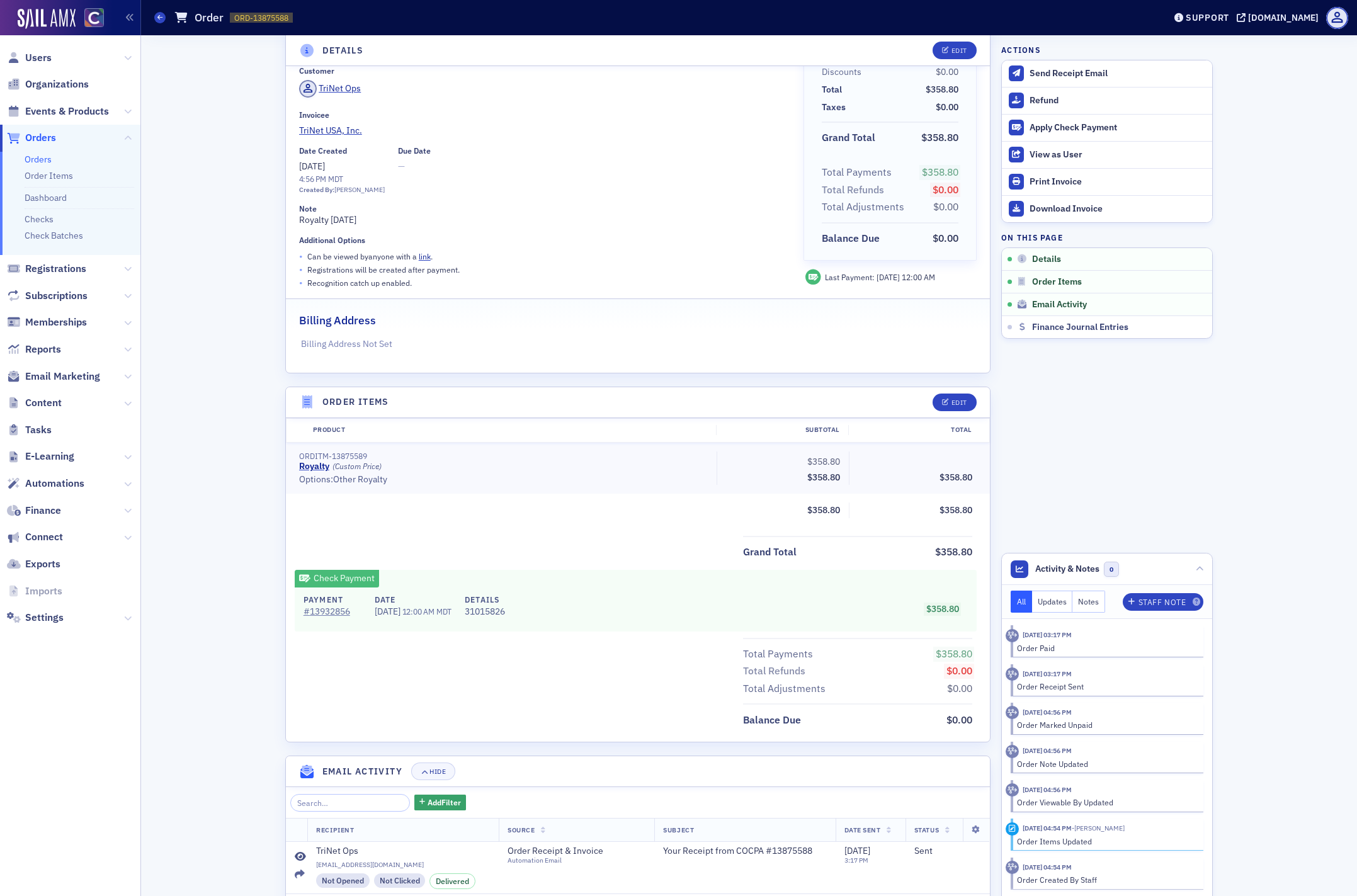
scroll to position [0, 0]
